Goal: Task Accomplishment & Management: Manage account settings

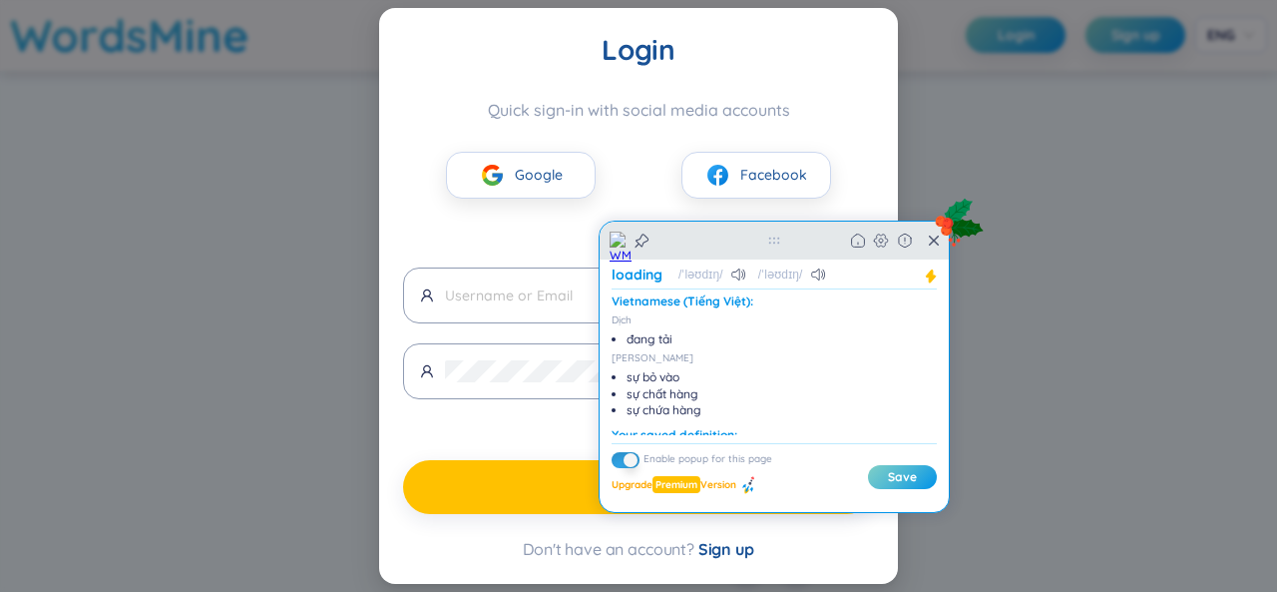
click at [937, 252] on div "Back Home" at bounding box center [774, 241] width 349 height 38
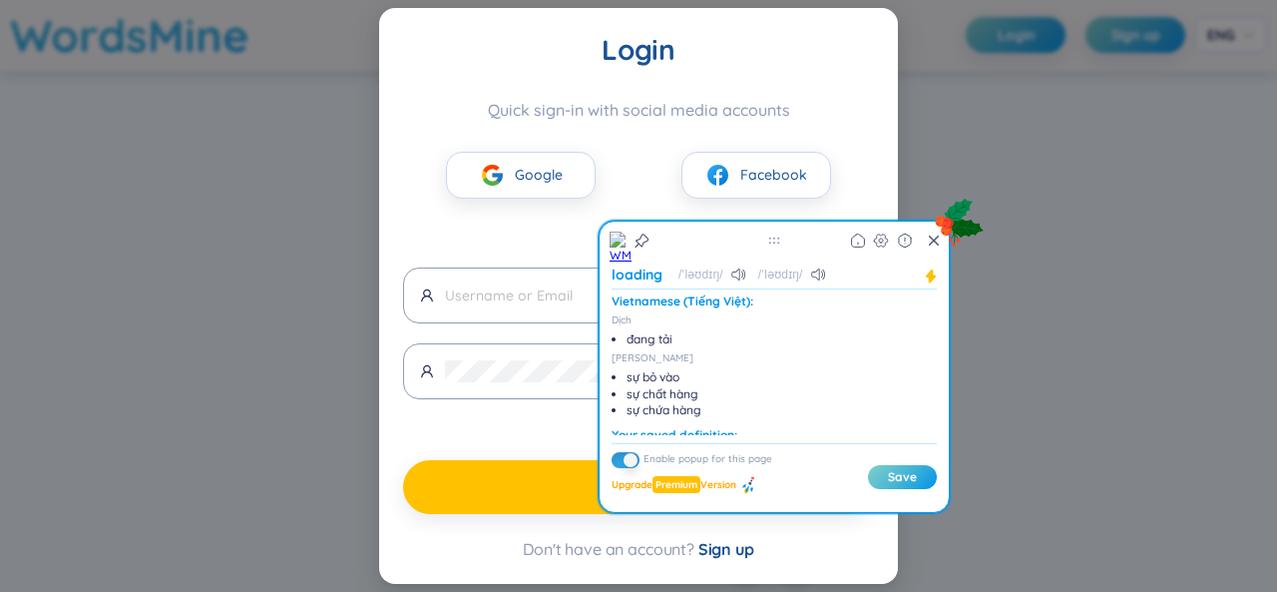
click at [929, 245] on icon at bounding box center [934, 240] width 10 height 16
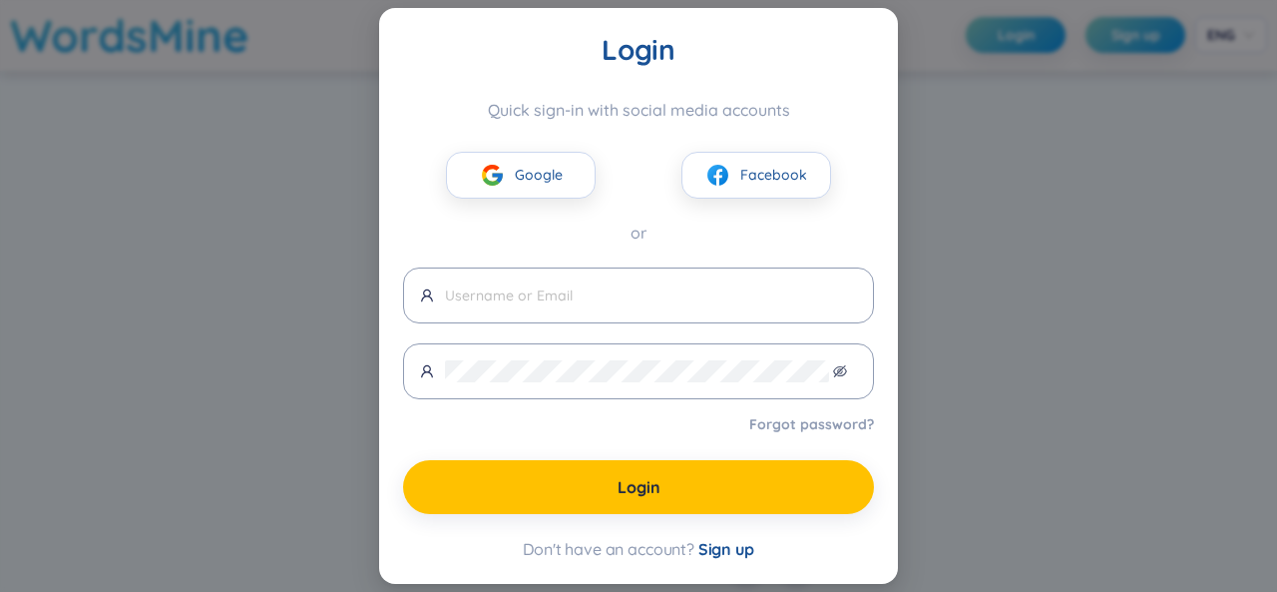
click at [918, 271] on div "Login Quick sign-in with social media accounts Google Facebook or Forgot passwo…" at bounding box center [638, 296] width 1277 height 592
click at [529, 177] on span "Google" at bounding box center [539, 175] width 48 height 22
click at [568, 190] on button "Google" at bounding box center [521, 175] width 150 height 47
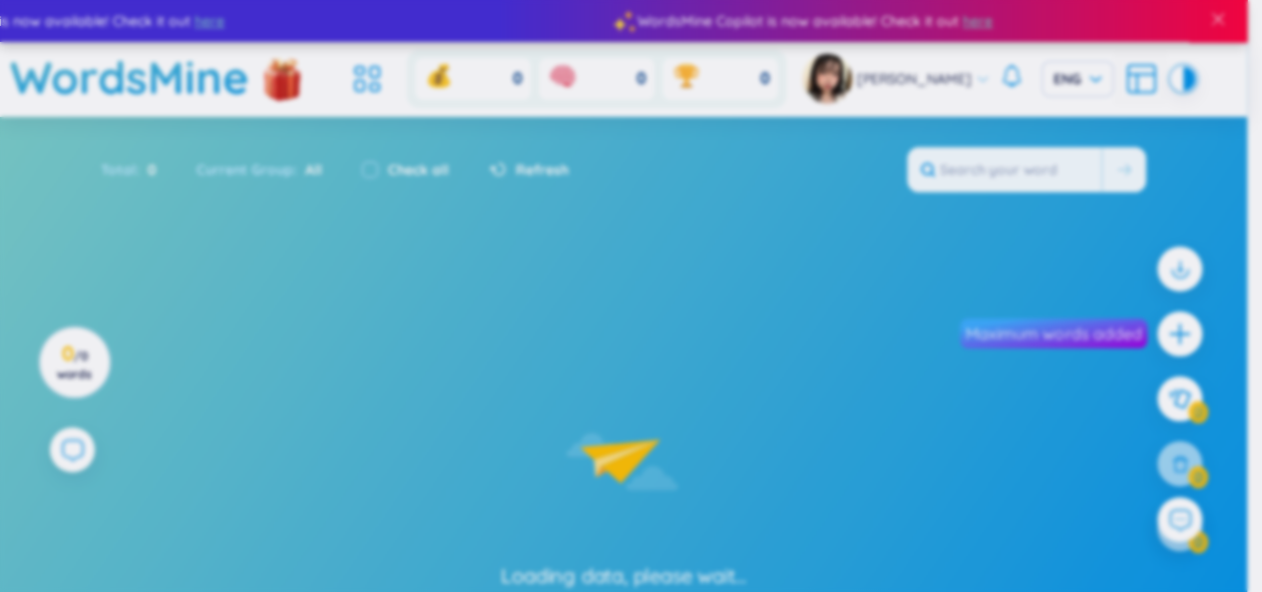
scroll to position [64, 0]
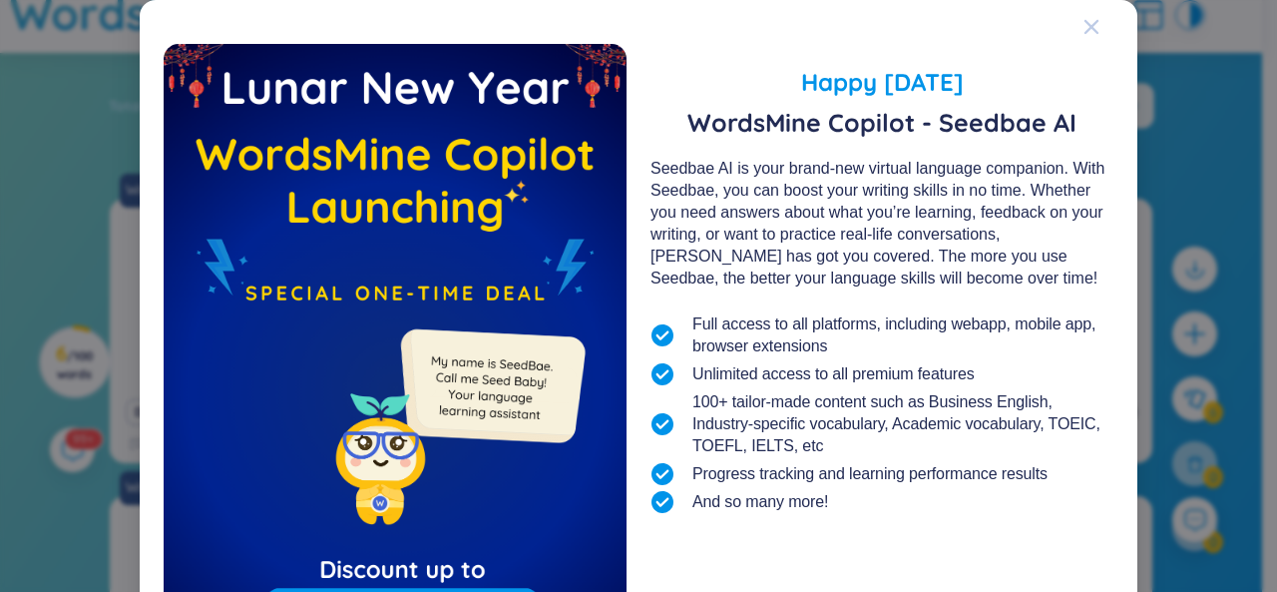
click at [1084, 27] on icon "Close" at bounding box center [1092, 27] width 16 height 16
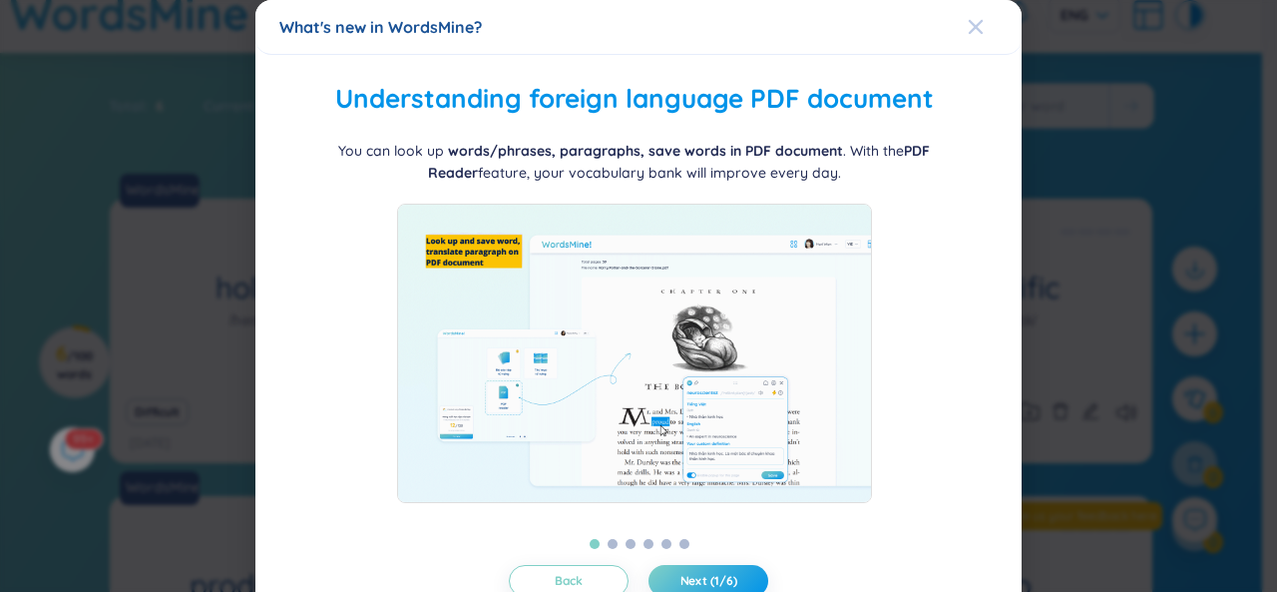
click at [972, 25] on span "Close" at bounding box center [995, 27] width 54 height 54
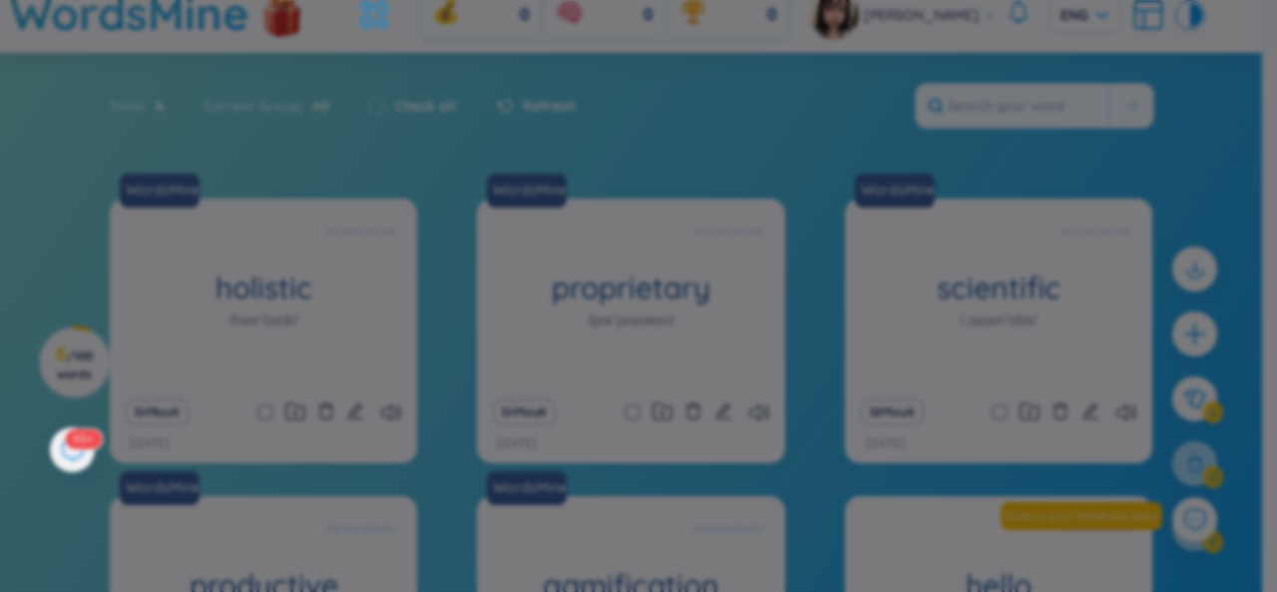
click at [972, 25] on body "WordsMine Copilot is now available! Check it out here WordsMine Copilot is now …" at bounding box center [631, 232] width 1262 height 592
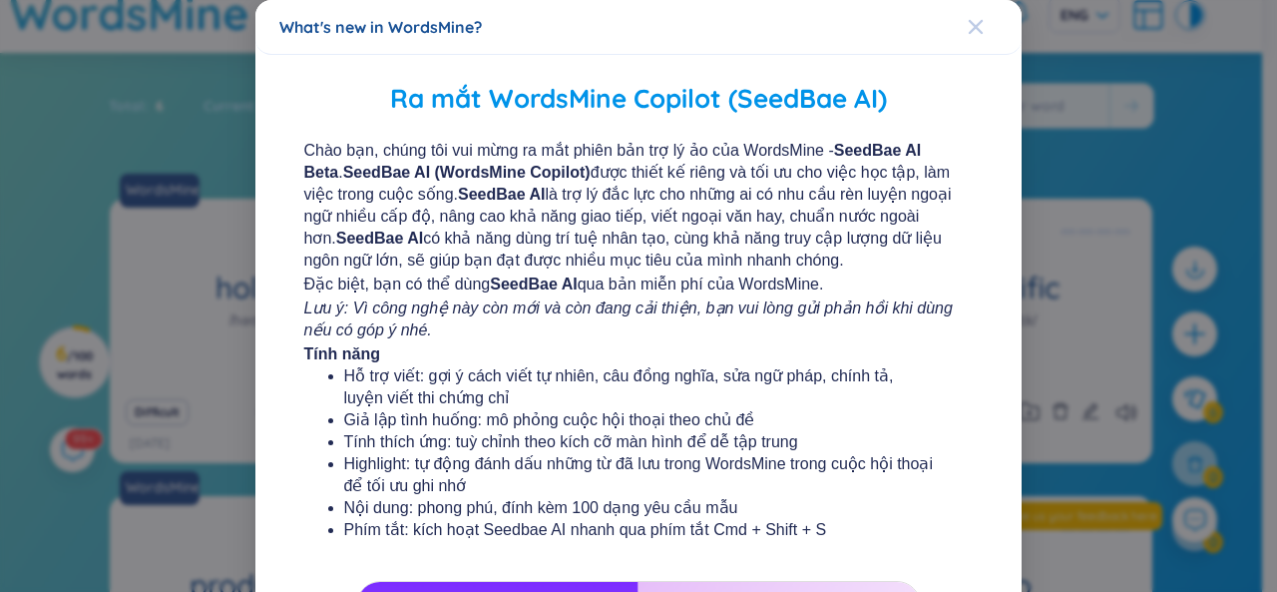
click at [978, 32] on span "Close" at bounding box center [995, 27] width 54 height 54
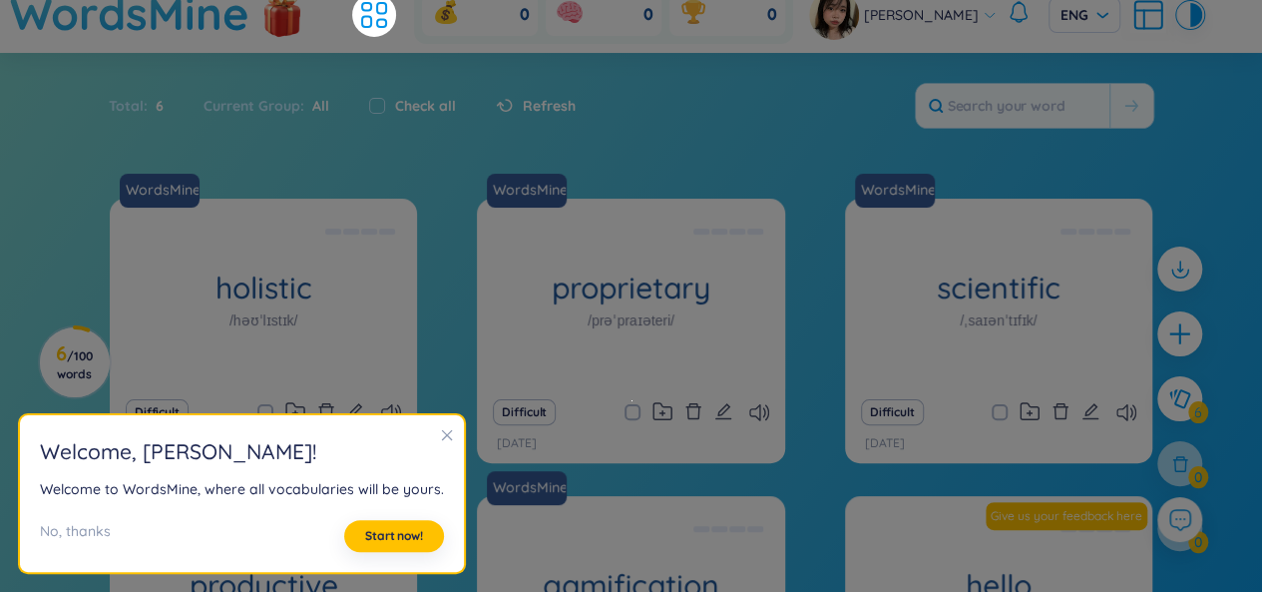
click at [1174, 154] on div "Total : 6 Current Group : All Check all Refresh" at bounding box center [631, 116] width 1245 height 86
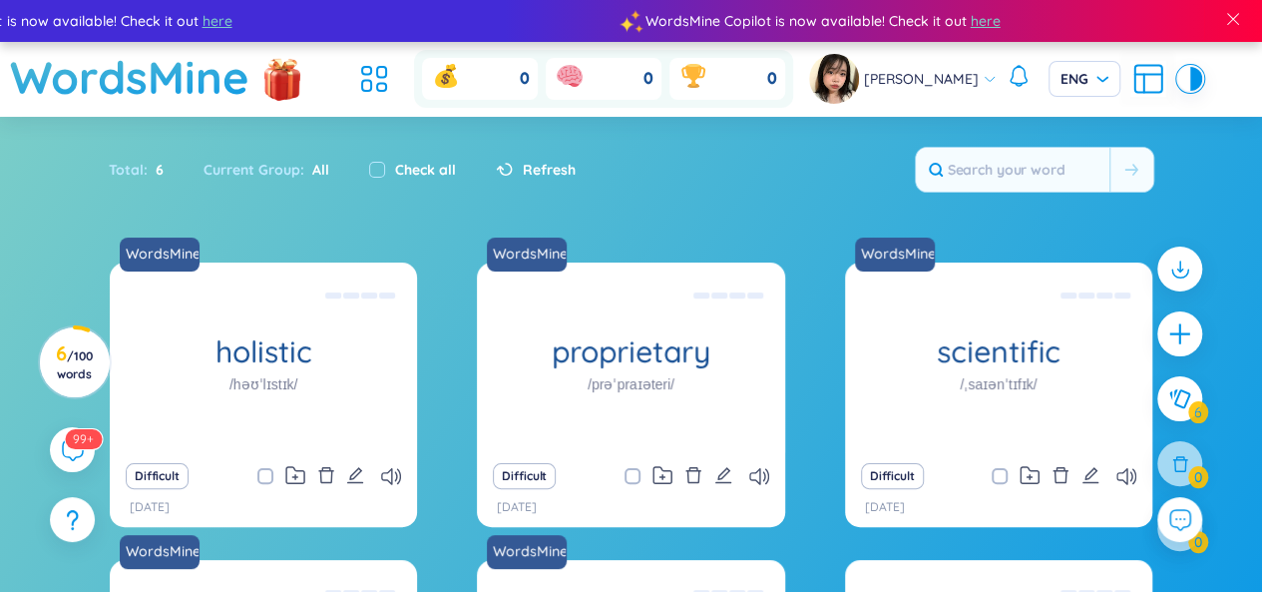
scroll to position [335, 0]
